Goal: Communication & Community: Answer question/provide support

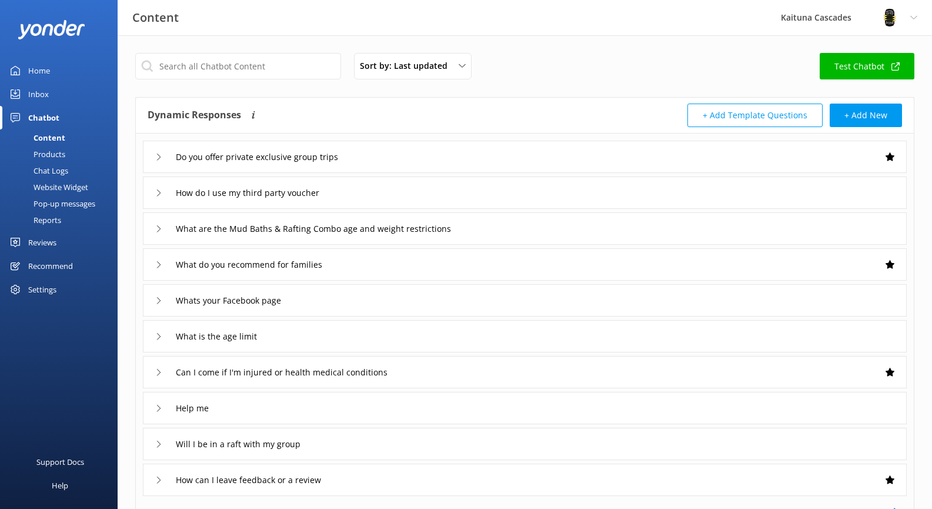
click at [49, 71] on div "Home" at bounding box center [39, 71] width 22 height 24
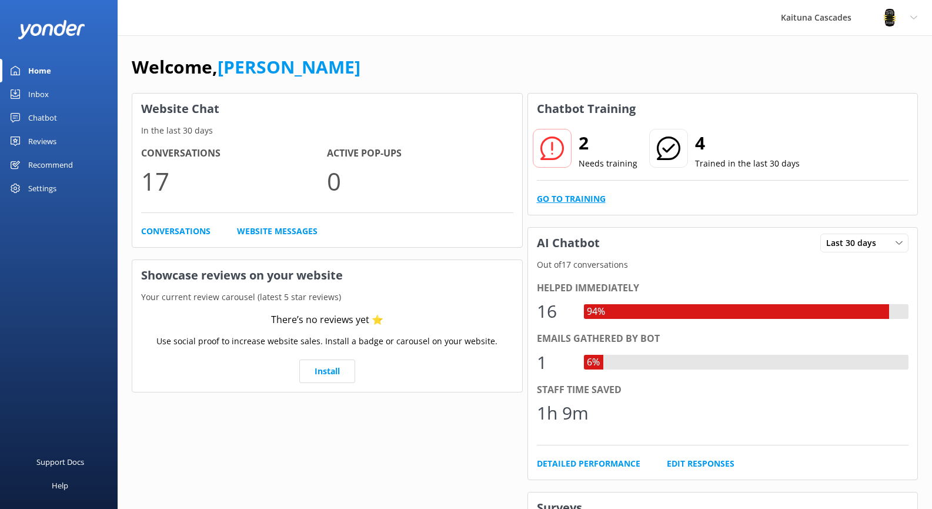
click at [569, 201] on link "Go to Training" at bounding box center [571, 198] width 69 height 13
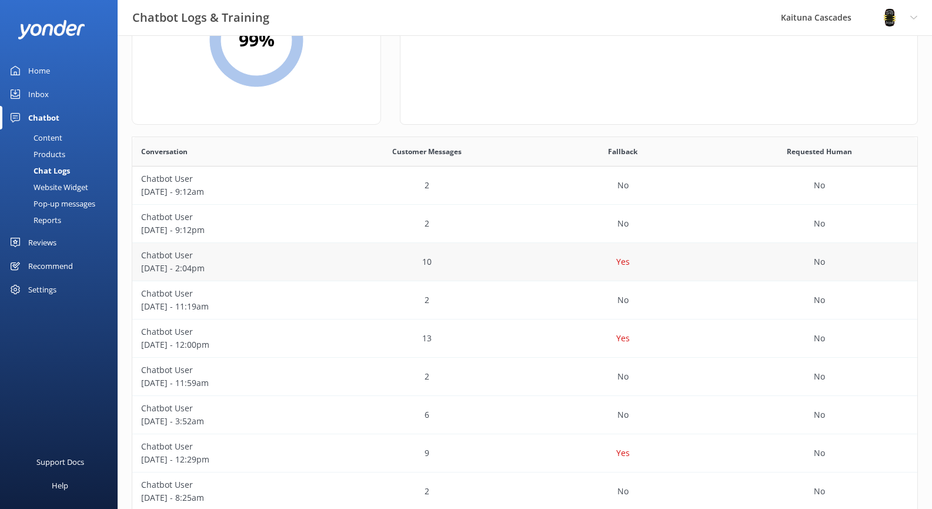
scroll to position [118, 0]
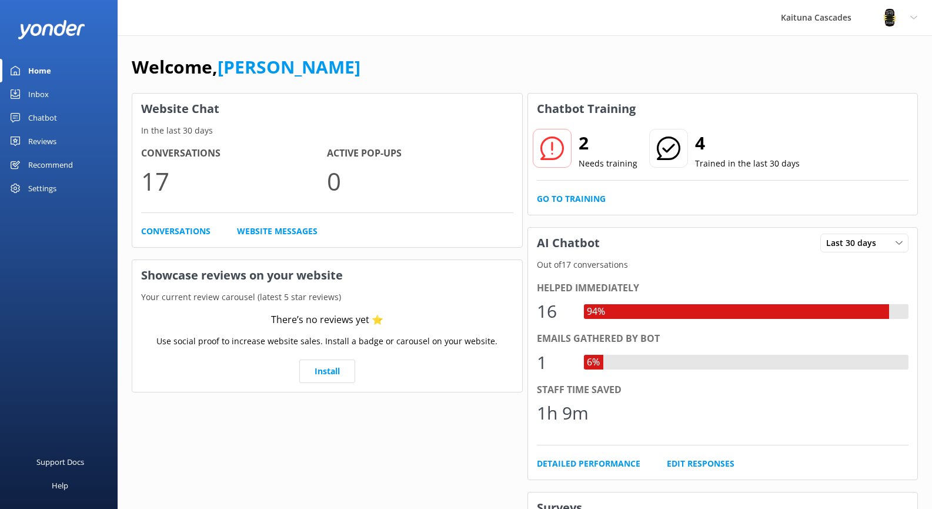
click at [574, 152] on div "2 Needs training" at bounding box center [585, 149] width 106 height 42
click at [544, 139] on use at bounding box center [552, 148] width 24 height 24
click at [562, 195] on link "Go to Training" at bounding box center [571, 198] width 69 height 13
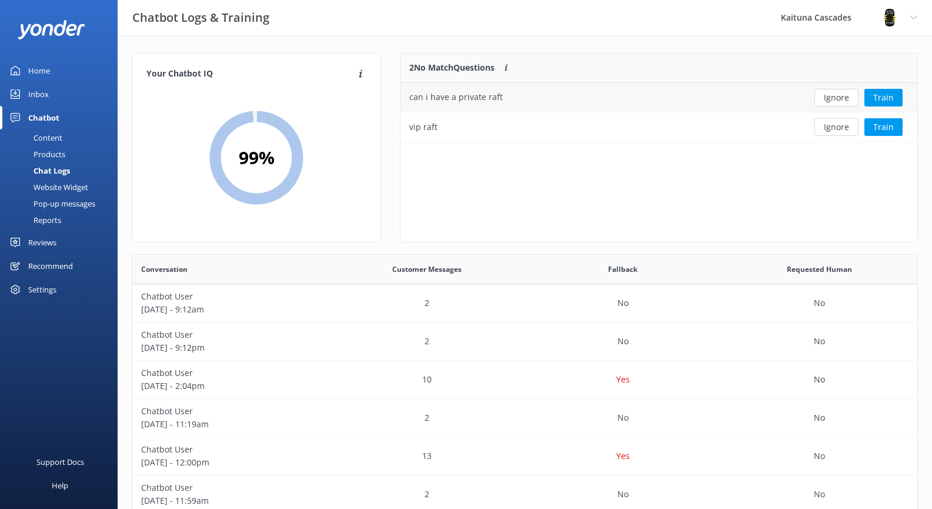
click at [475, 108] on div "can i have a private raft" at bounding box center [599, 97] width 399 height 29
click at [747, 100] on div "can i have a private raft" at bounding box center [599, 97] width 399 height 29
click at [892, 101] on button "Train" at bounding box center [883, 98] width 38 height 18
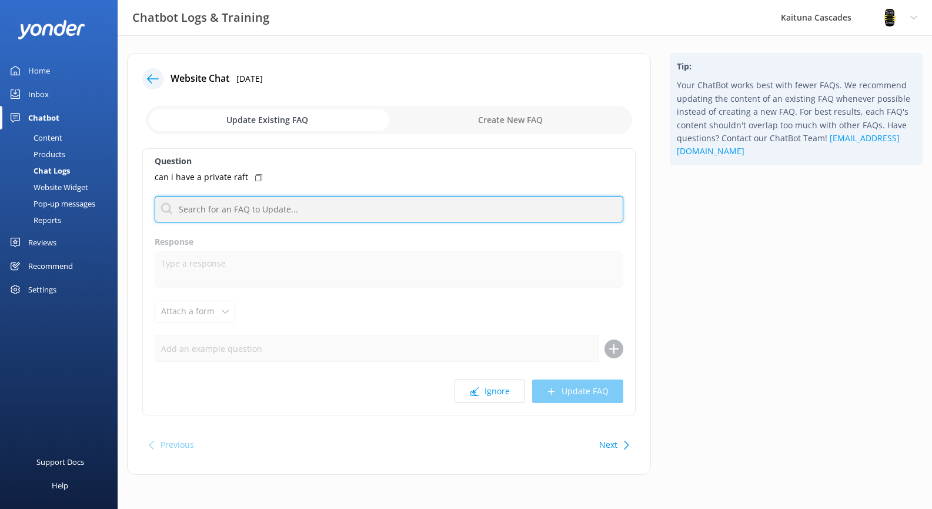
drag, startPoint x: 318, startPoint y: 211, endPoint x: 325, endPoint y: 214, distance: 7.4
click at [320, 213] on input "text" at bounding box center [389, 209] width 469 height 26
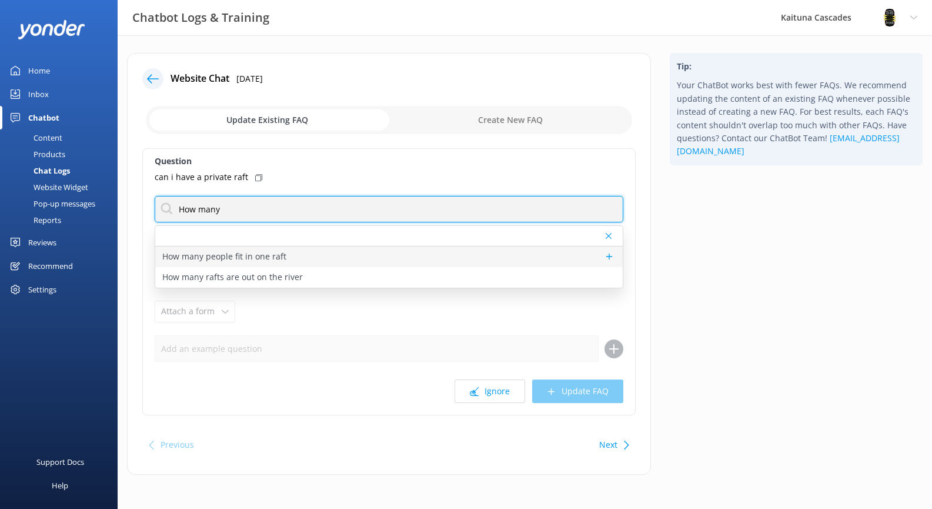
type input "How many"
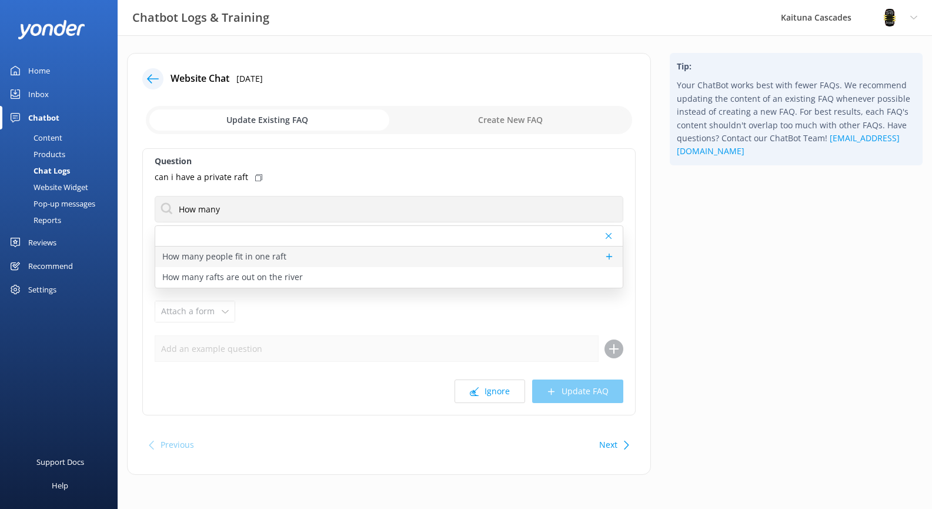
click at [263, 258] on p "How many people fit in one raft" at bounding box center [224, 256] width 124 height 13
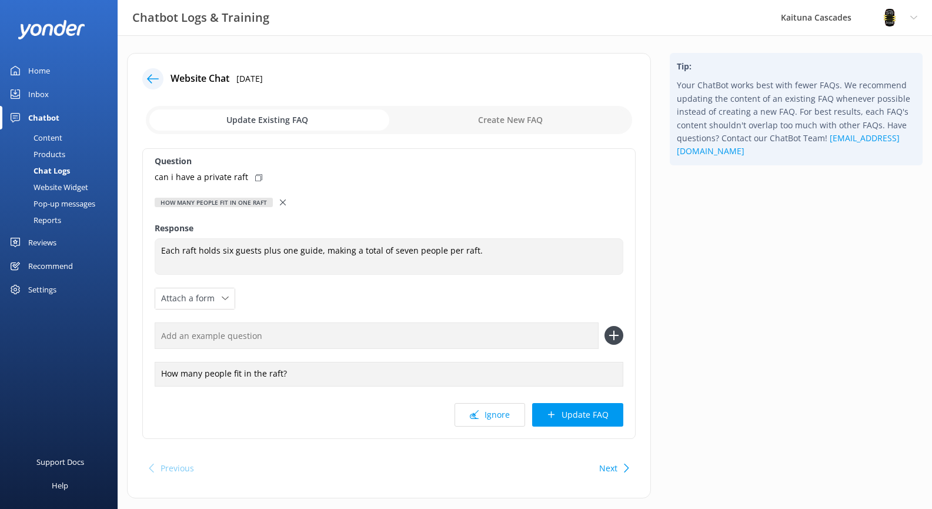
type textarea "Each raft holds six guests plus one guide, making a total of seven people per r…"
click at [285, 338] on input "text" at bounding box center [377, 335] width 444 height 26
type input "Can I have a private raft?"
click at [395, 296] on div "Question can i have a private raft How many people fit in one raft How many peo…" at bounding box center [388, 293] width 493 height 290
click at [168, 292] on span "Attach a form" at bounding box center [191, 298] width 61 height 13
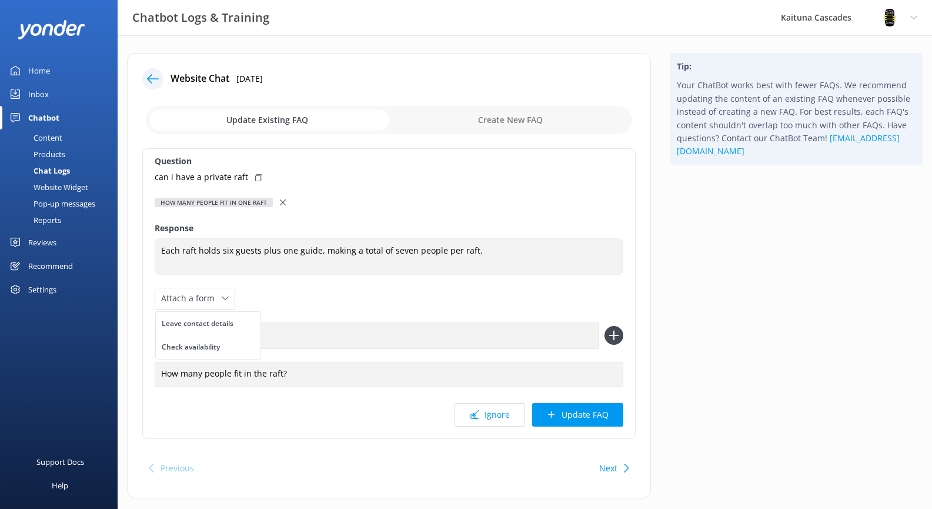
click at [276, 296] on div "Question can i have a private raft How many people fit in one raft How many peo…" at bounding box center [388, 293] width 493 height 290
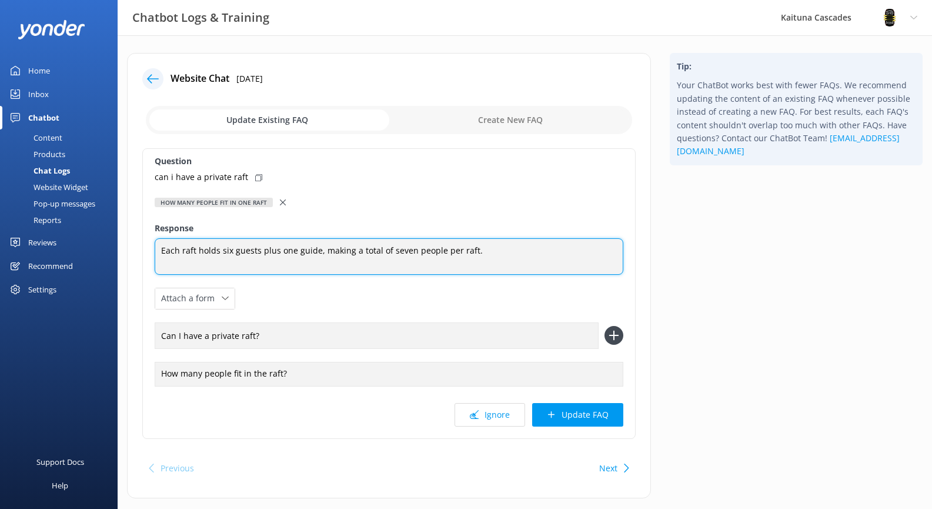
click at [481, 248] on textarea "Each raft holds six guests plus one guide, making a total of seven people per r…" at bounding box center [389, 256] width 469 height 36
type textarea "Each raft holds six guests plus one guide, making a total of seven people per r…"
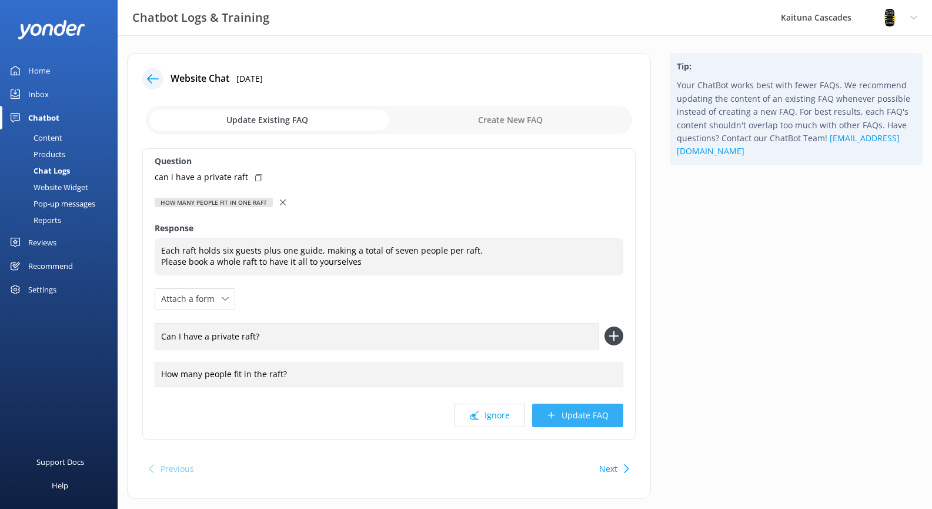
click at [567, 419] on button "Update FAQ" at bounding box center [577, 415] width 91 height 24
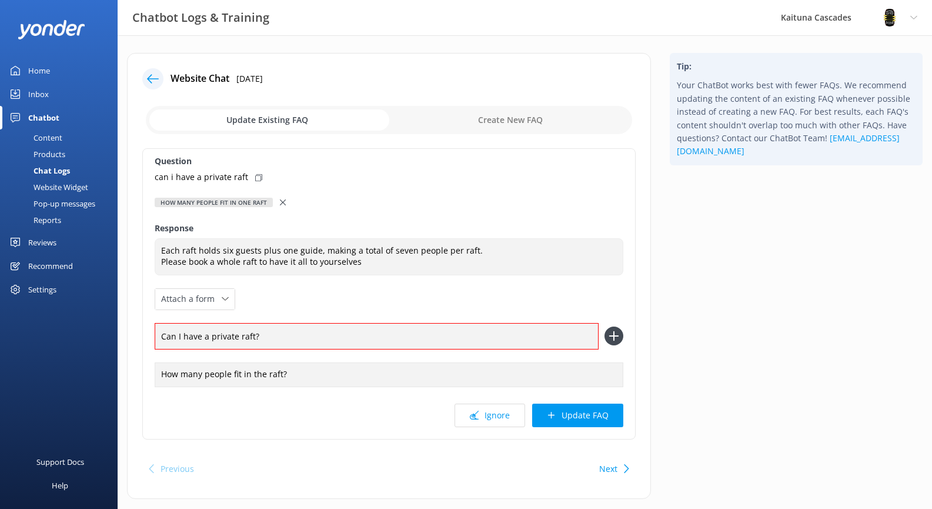
click at [616, 338] on icon at bounding box center [613, 335] width 19 height 19
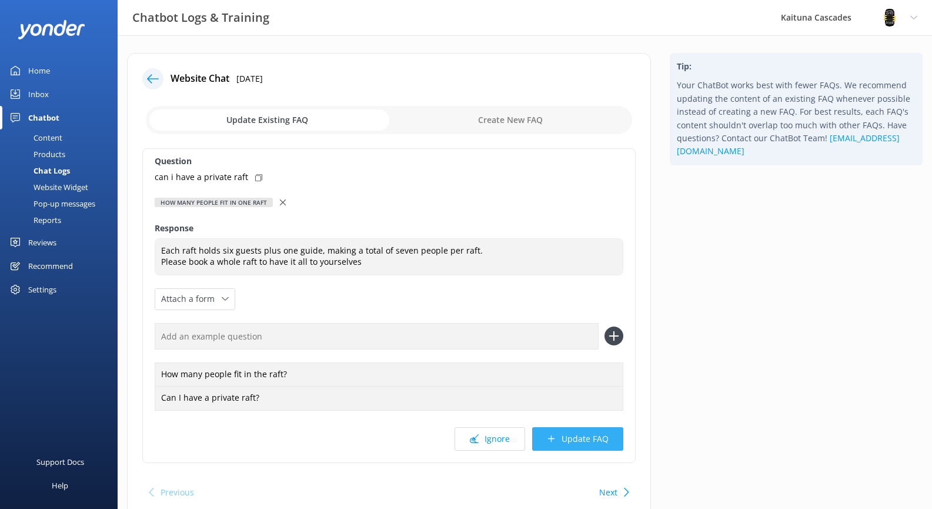
click at [587, 443] on button "Update FAQ" at bounding box center [577, 439] width 91 height 24
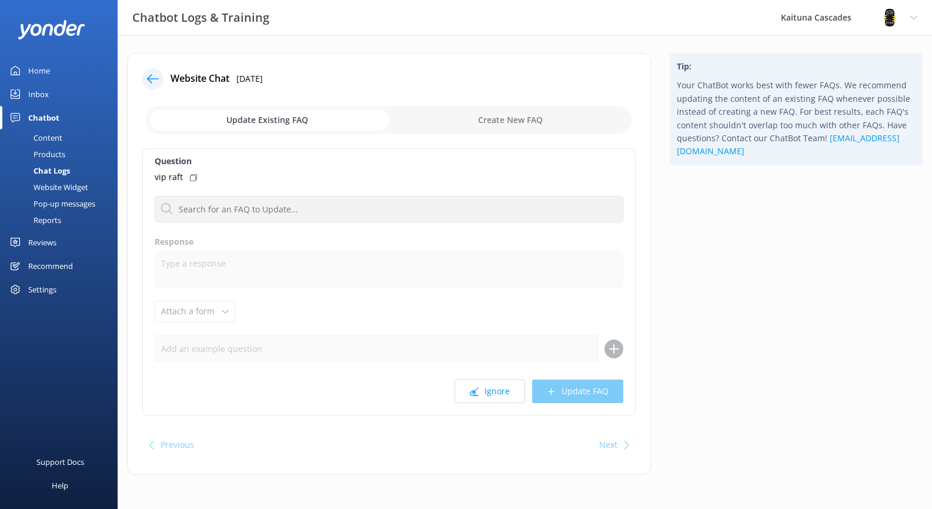
click at [155, 79] on icon at bounding box center [153, 79] width 12 height 12
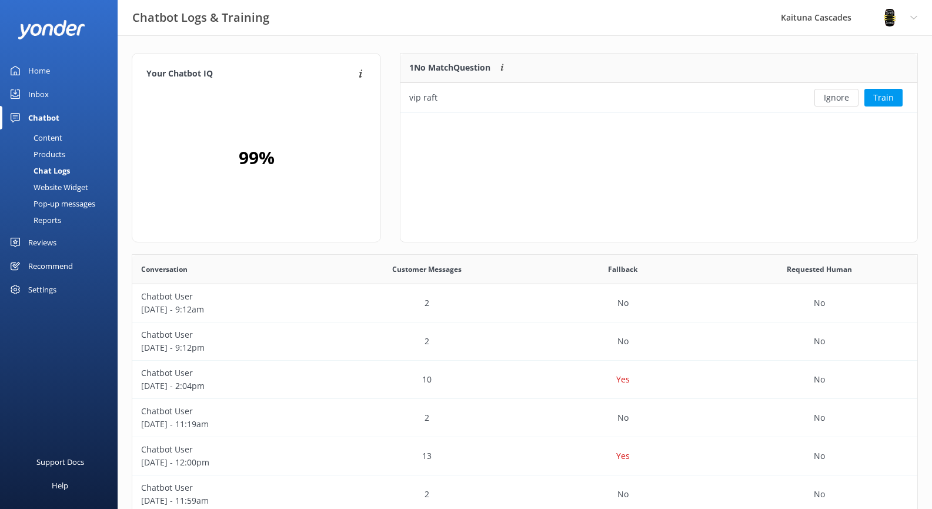
scroll to position [51, 508]
click at [432, 101] on div "vip raft" at bounding box center [423, 97] width 28 height 13
click at [901, 98] on button "Train" at bounding box center [883, 98] width 38 height 18
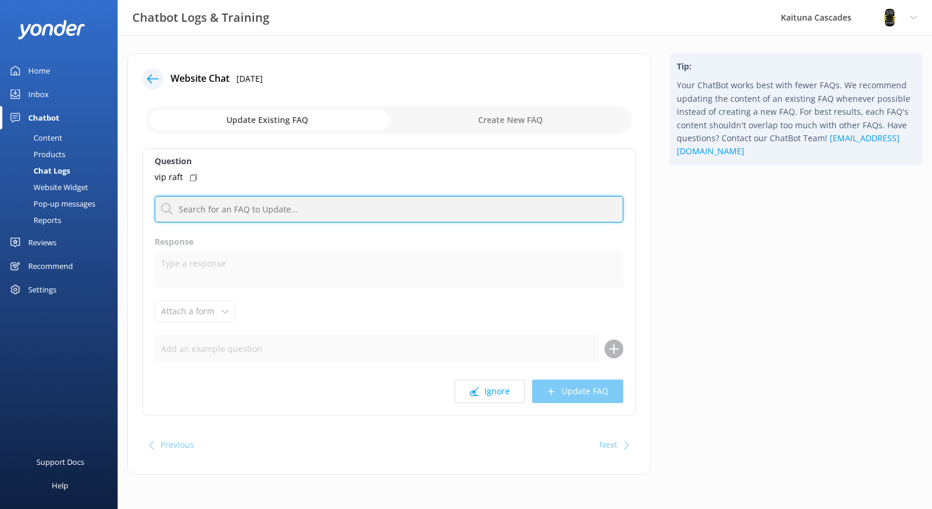
click at [200, 210] on input "text" at bounding box center [389, 209] width 469 height 26
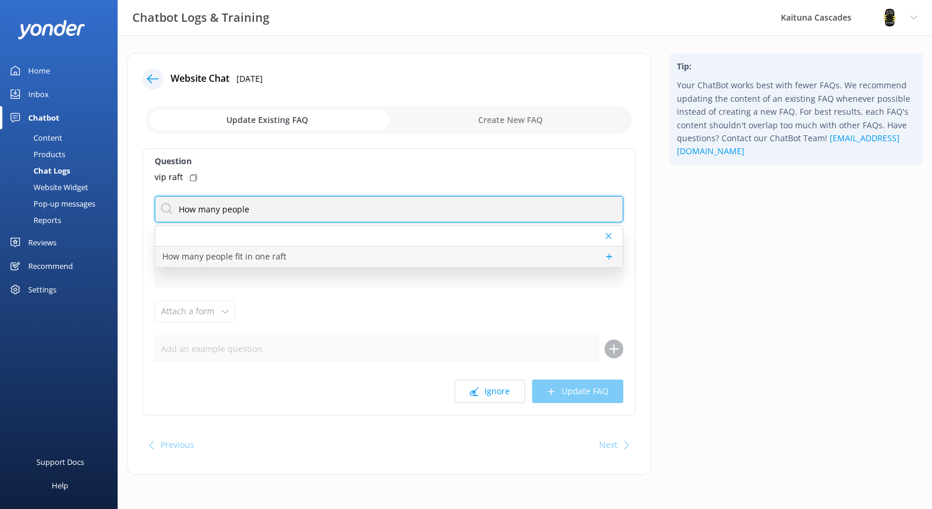
type input "How many people"
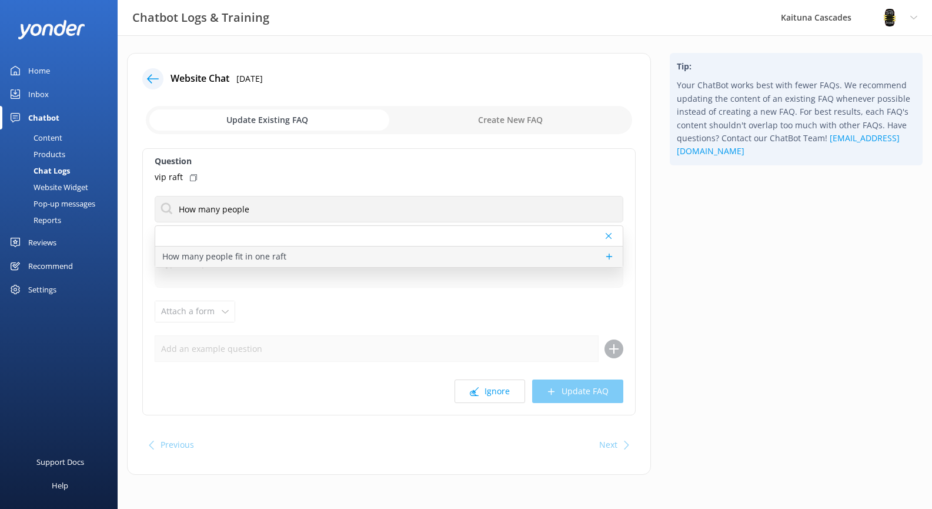
click at [225, 256] on p "How many people fit in one raft" at bounding box center [224, 256] width 124 height 13
type textarea "Each raft holds six guests plus one guide, making a total of seven people per r…"
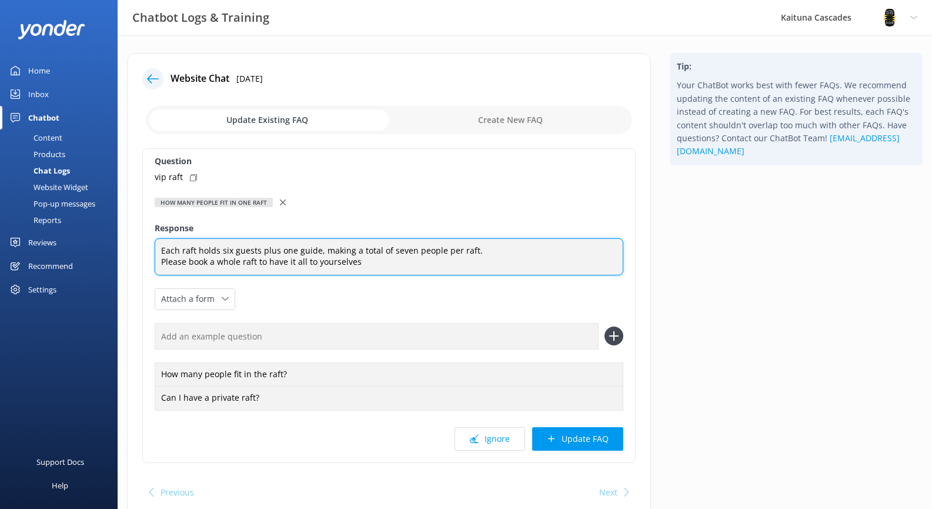
click at [368, 265] on textarea "Each raft holds six guests plus one guide, making a total of seven people per r…" at bounding box center [389, 256] width 469 height 37
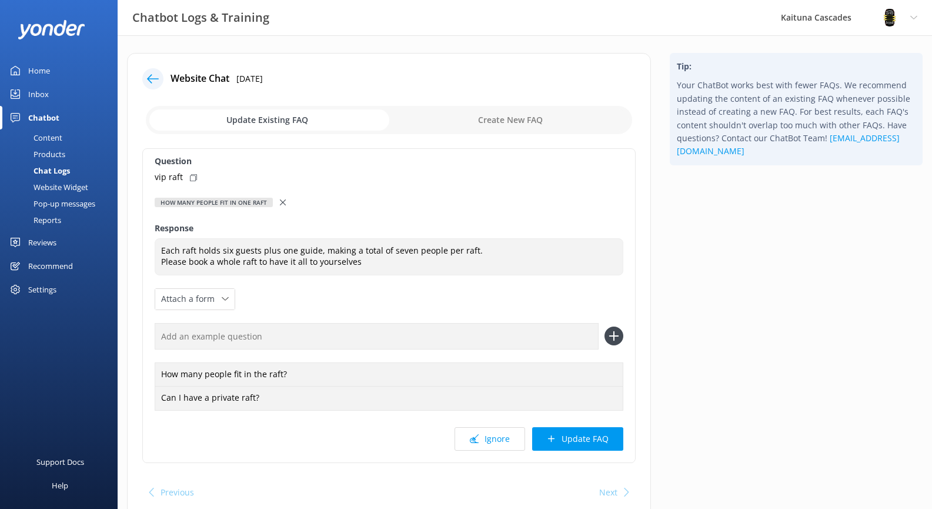
click at [586, 434] on button "Update FAQ" at bounding box center [577, 439] width 91 height 24
